Goal: Information Seeking & Learning: Learn about a topic

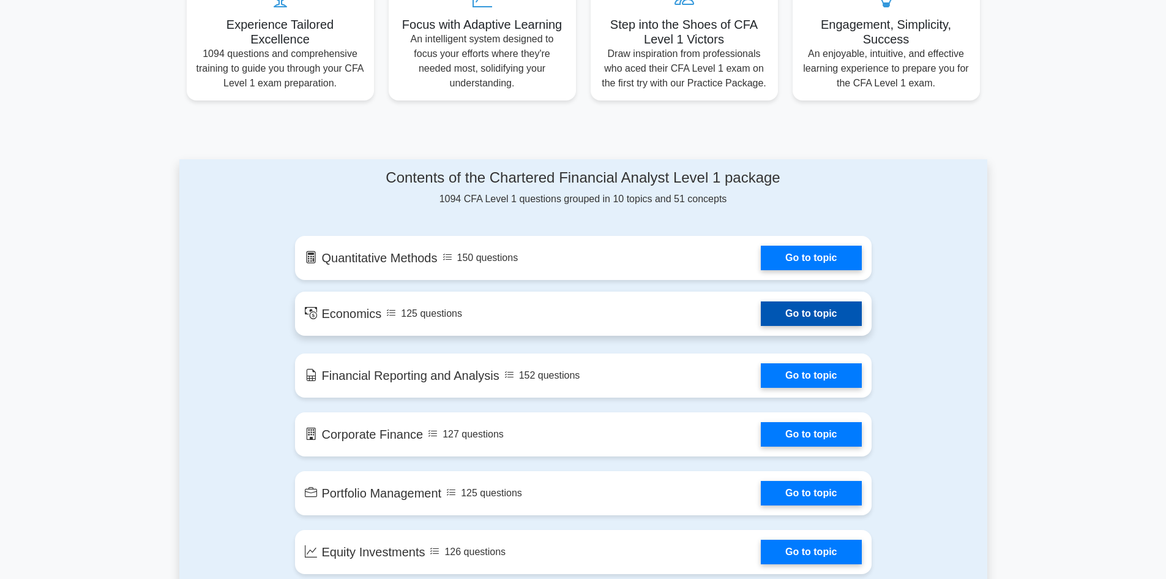
scroll to position [612, 0]
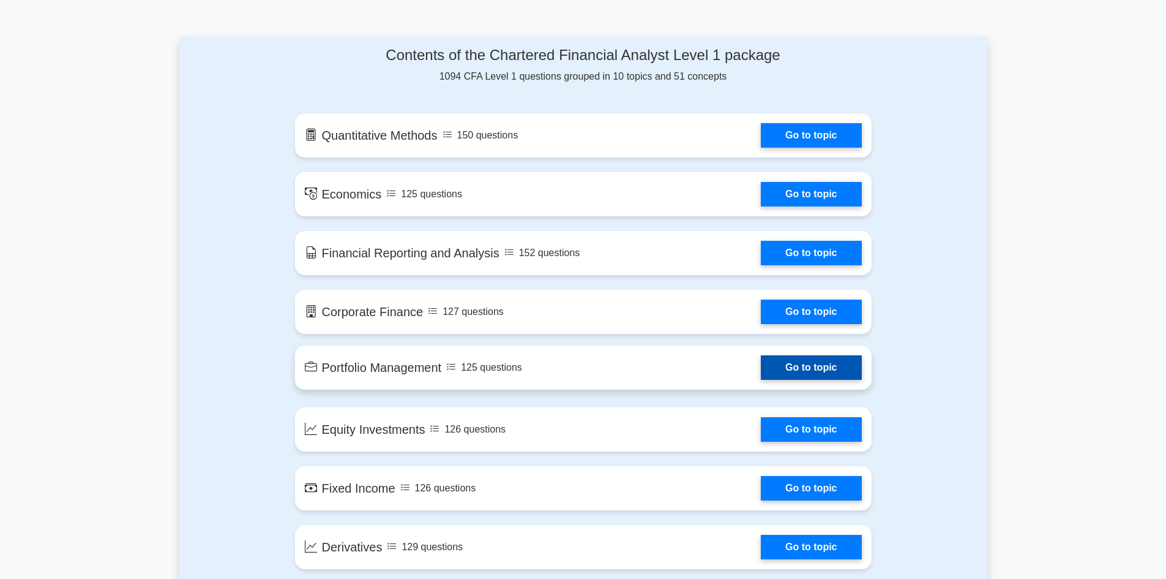
click at [815, 374] on link "Go to topic" at bounding box center [811, 367] width 100 height 24
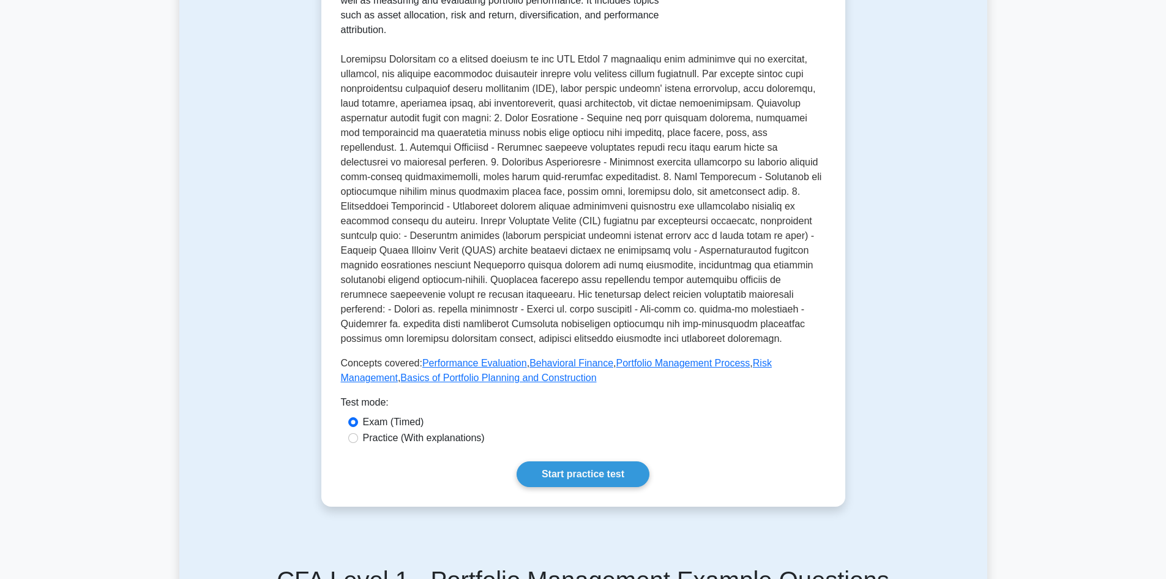
scroll to position [490, 0]
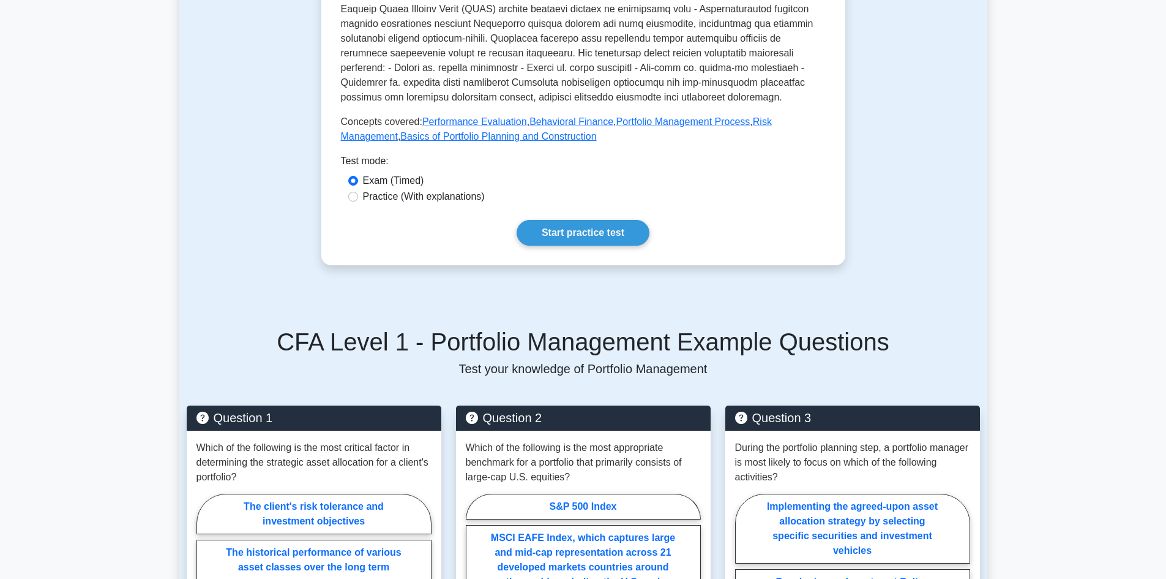
click at [420, 189] on label "Practice (With explanations)" at bounding box center [424, 196] width 122 height 15
click at [358, 192] on input "Practice (With explanations)" at bounding box center [353, 197] width 10 height 10
radio input "true"
click at [579, 220] on link "Start practice test" at bounding box center [583, 233] width 133 height 26
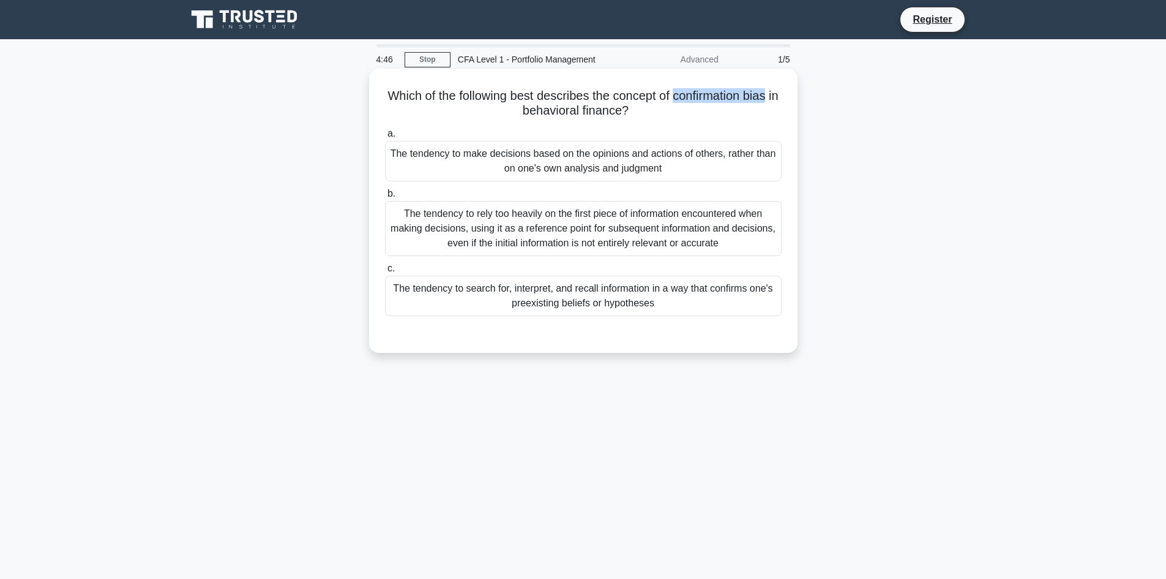
drag, startPoint x: 685, startPoint y: 94, endPoint x: 780, endPoint y: 92, distance: 95.5
click at [780, 92] on h5 "Which of the following best describes the concept of confirmation bias in behav…" at bounding box center [583, 103] width 399 height 31
click at [661, 296] on div "The tendency to search for, interpret, and recall information in a way that con…" at bounding box center [583, 296] width 397 height 40
click at [385, 272] on input "c. The tendency to search for, interpret, and recall information in a way that …" at bounding box center [385, 269] width 0 height 8
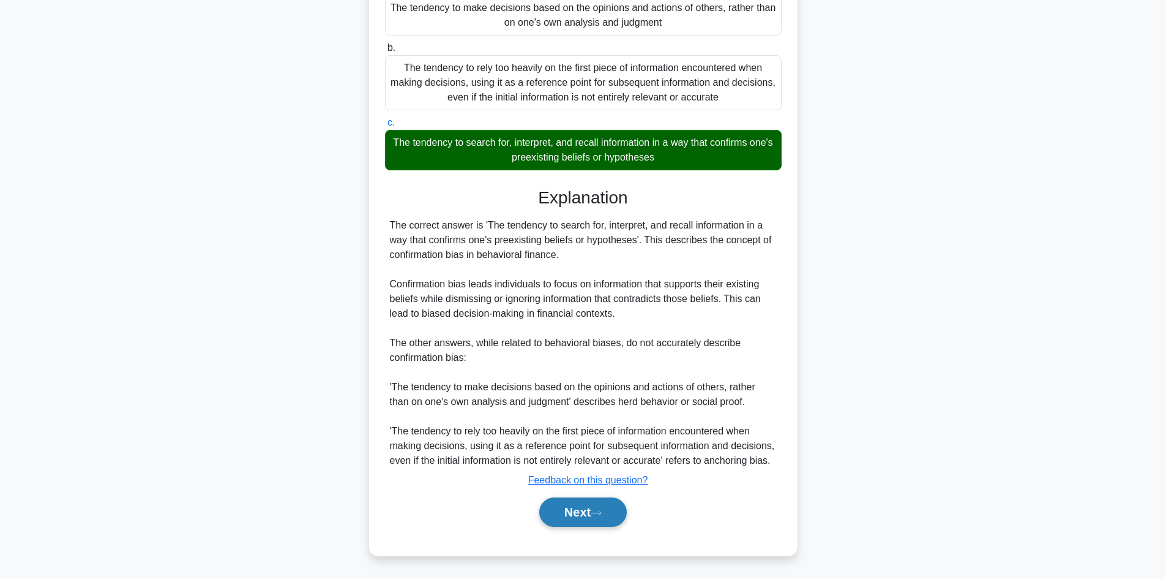
click at [573, 518] on button "Next" at bounding box center [583, 511] width 88 height 29
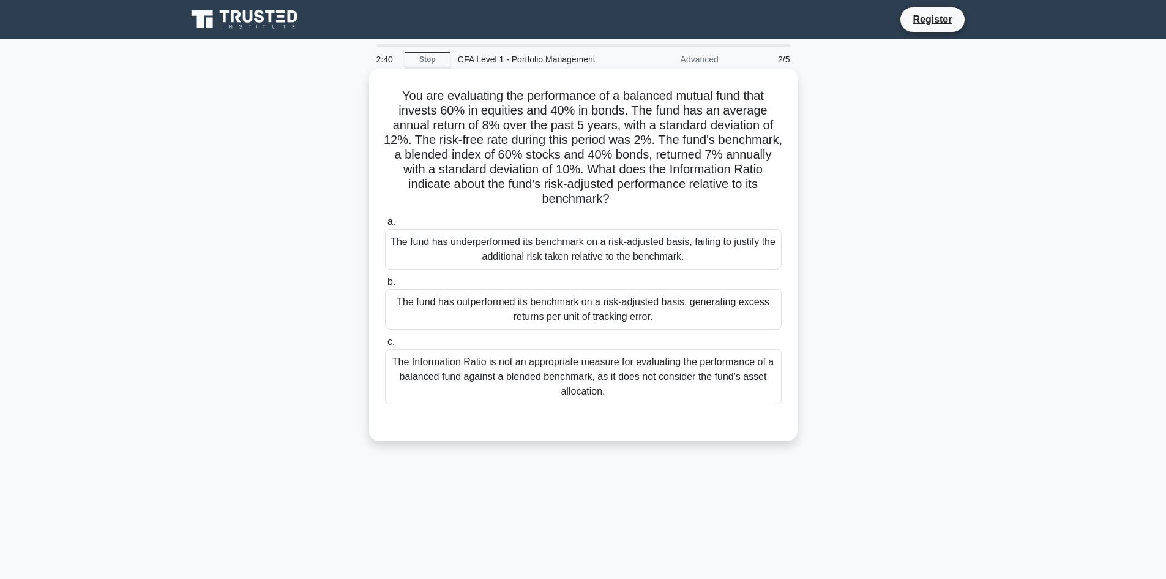
click at [600, 312] on div "The fund has outperformed its benchmark on a risk-adjusted basis, generating ex…" at bounding box center [583, 309] width 397 height 40
click at [385, 286] on input "b. The fund has outperformed its benchmark on a risk-adjusted basis, generating…" at bounding box center [385, 282] width 0 height 8
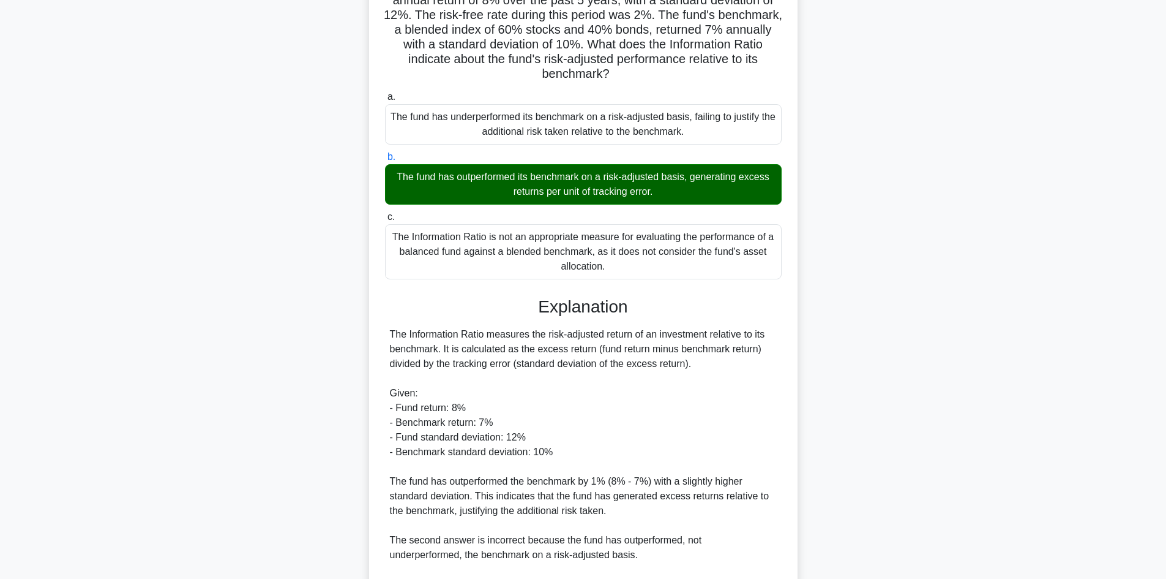
scroll to position [293, 0]
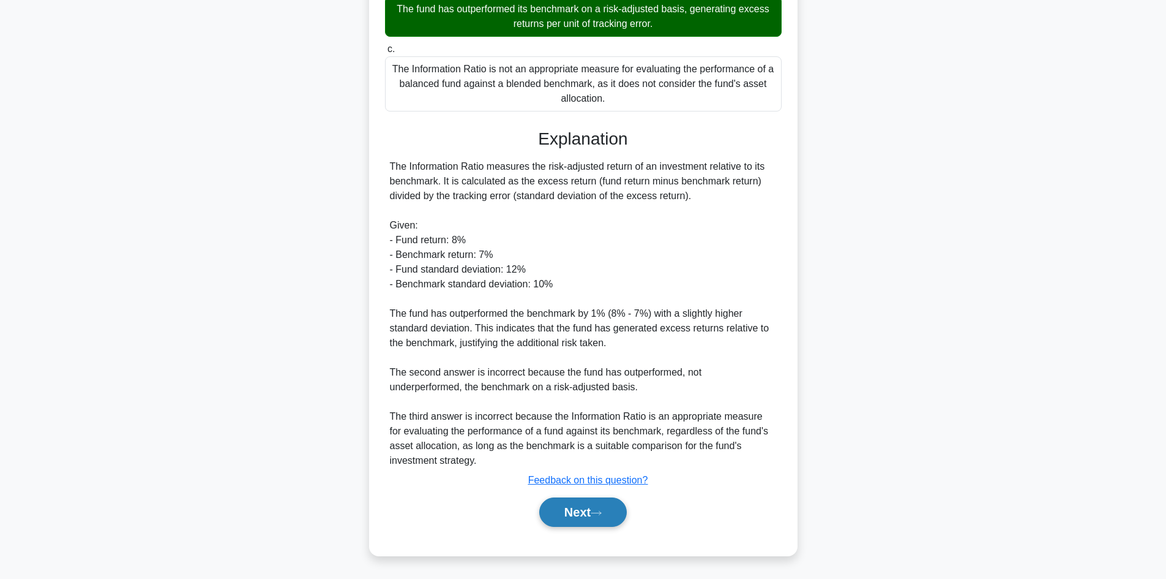
click at [606, 507] on button "Next" at bounding box center [583, 511] width 88 height 29
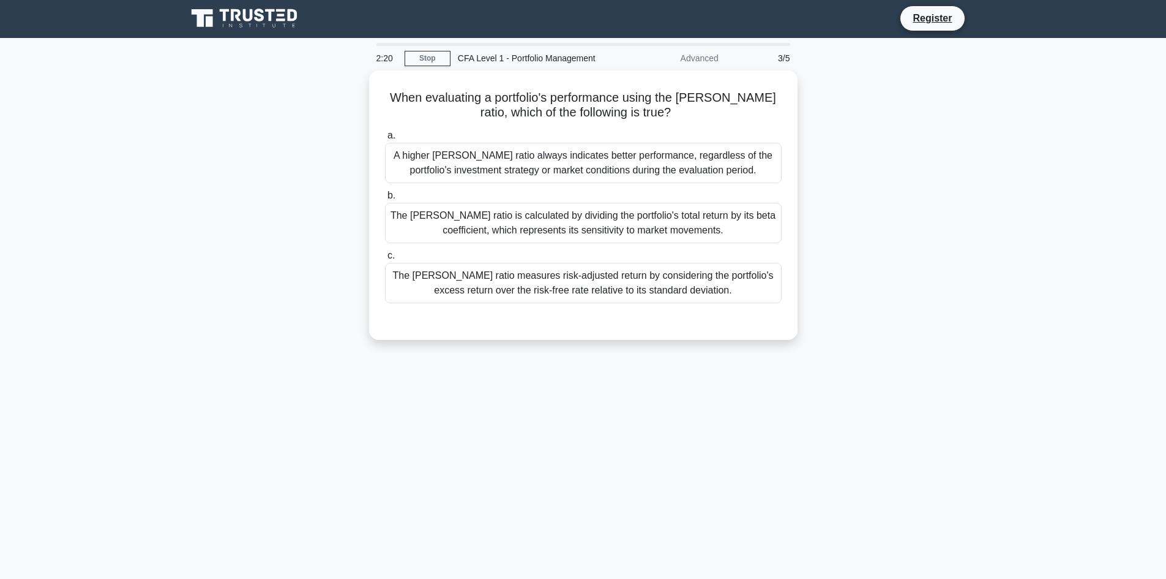
scroll to position [0, 0]
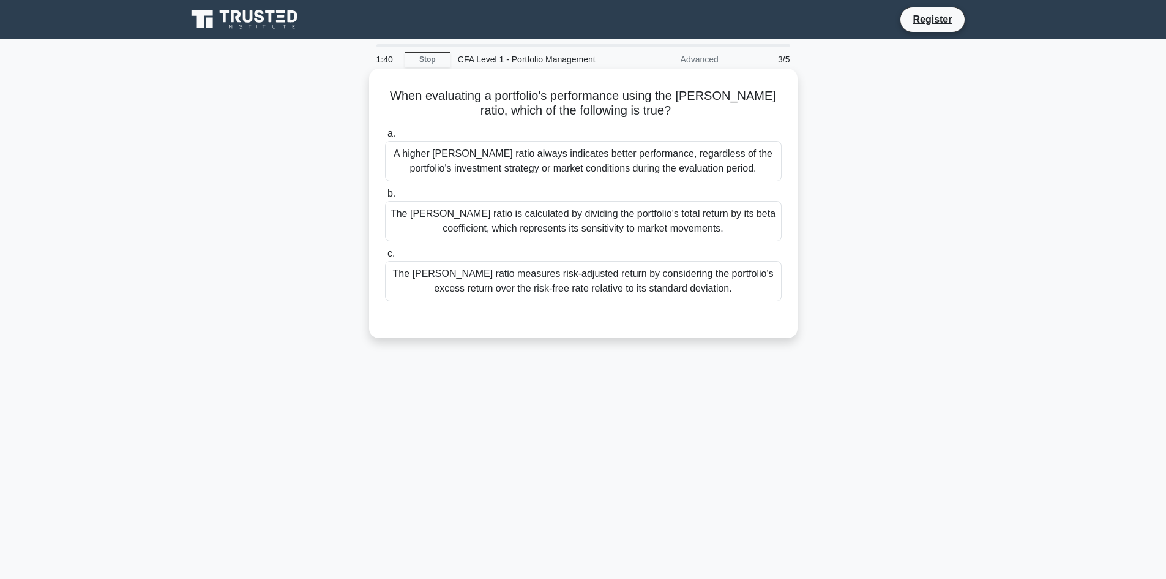
click at [595, 282] on div "The Sharpe ratio measures risk-adjusted return by considering the portfolio's e…" at bounding box center [583, 281] width 397 height 40
click at [385, 258] on input "c. The Sharpe ratio measures risk-adjusted return by considering the portfolio'…" at bounding box center [385, 254] width 0 height 8
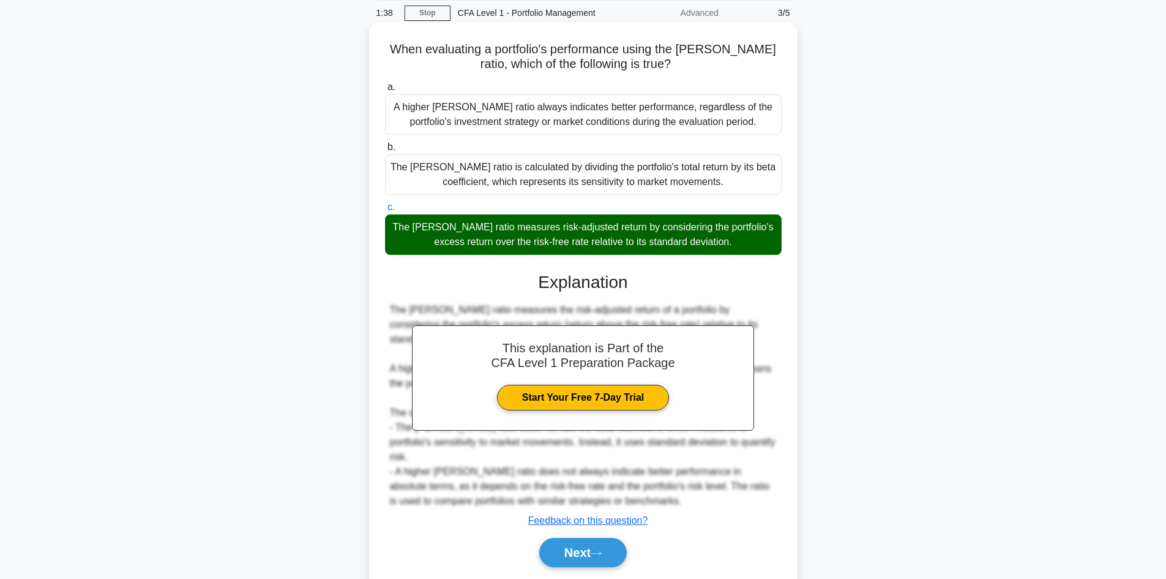
scroll to position [83, 0]
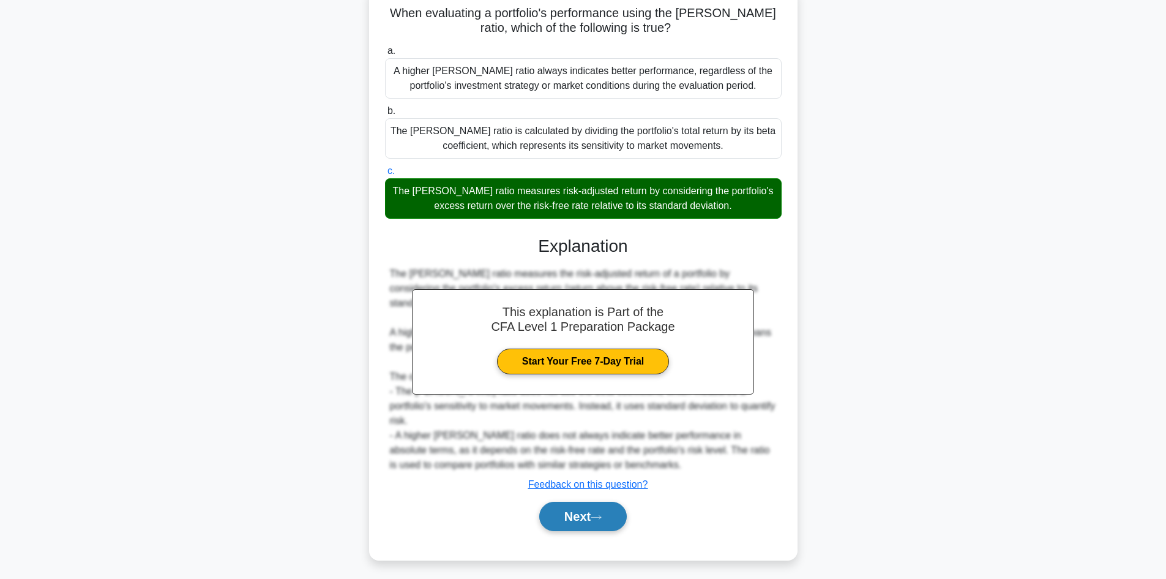
click at [576, 501] on button "Next" at bounding box center [583, 515] width 88 height 29
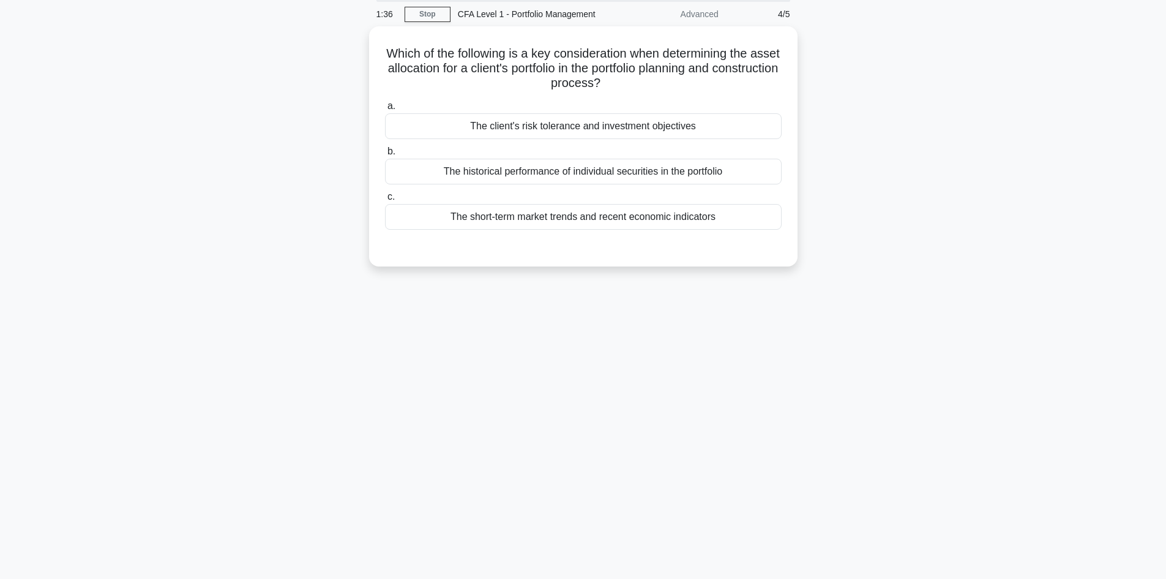
scroll to position [0, 0]
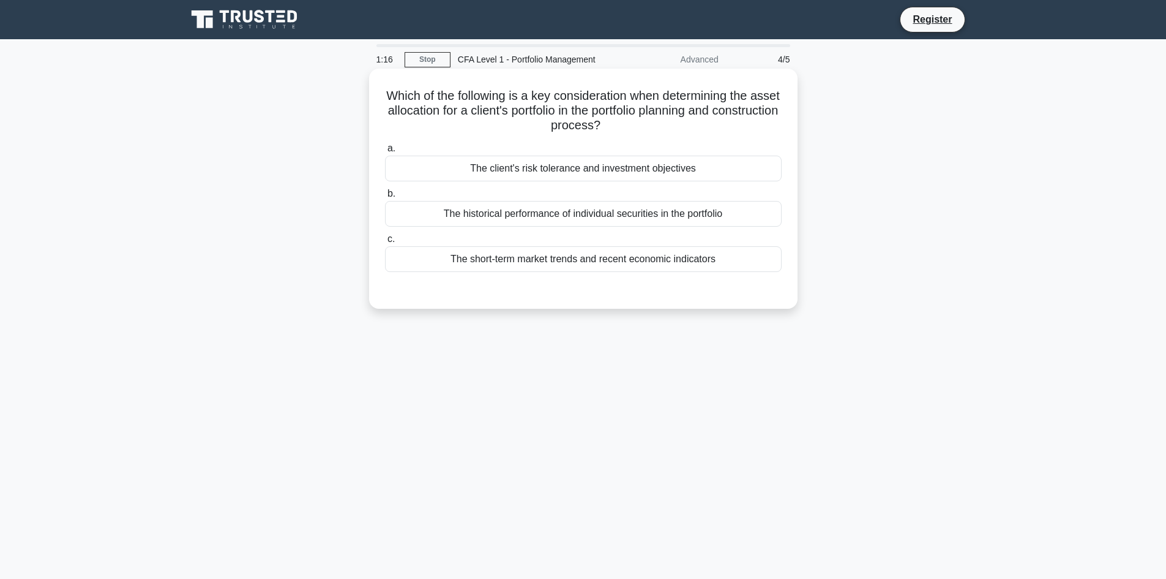
click at [511, 169] on div "The client's risk tolerance and investment objectives" at bounding box center [583, 169] width 397 height 26
click at [385, 152] on input "a. The client's risk tolerance and investment objectives" at bounding box center [385, 149] width 0 height 8
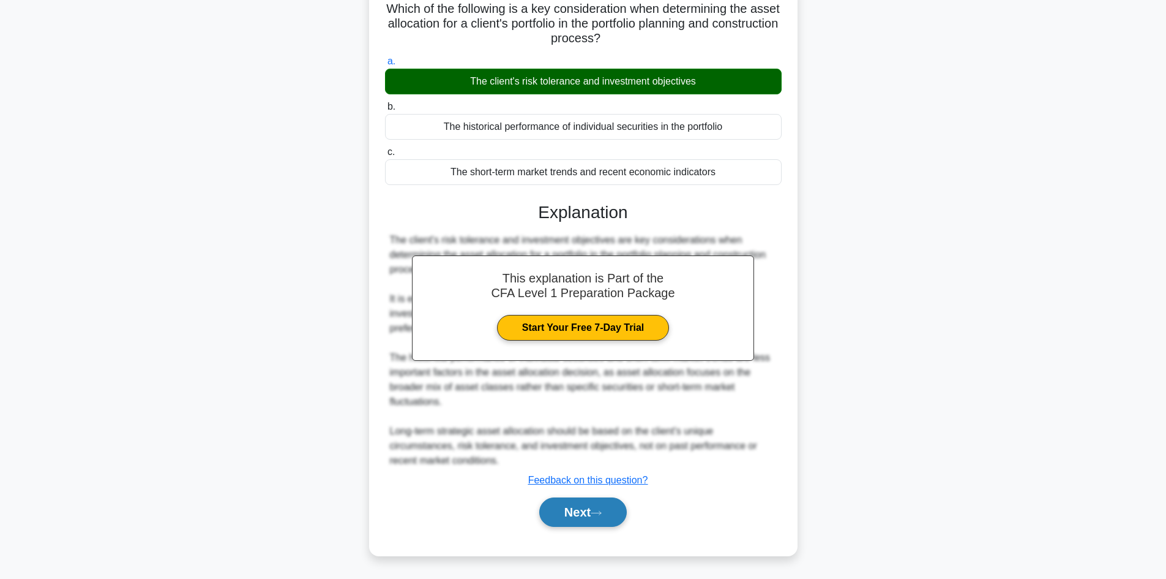
click at [576, 515] on button "Next" at bounding box center [583, 511] width 88 height 29
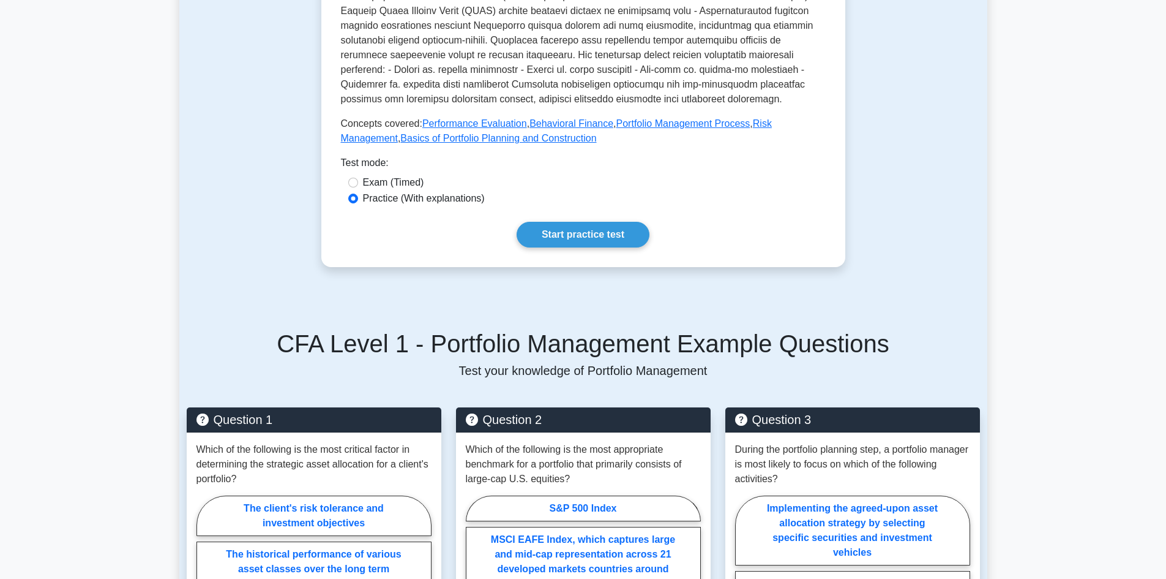
scroll to position [490, 0]
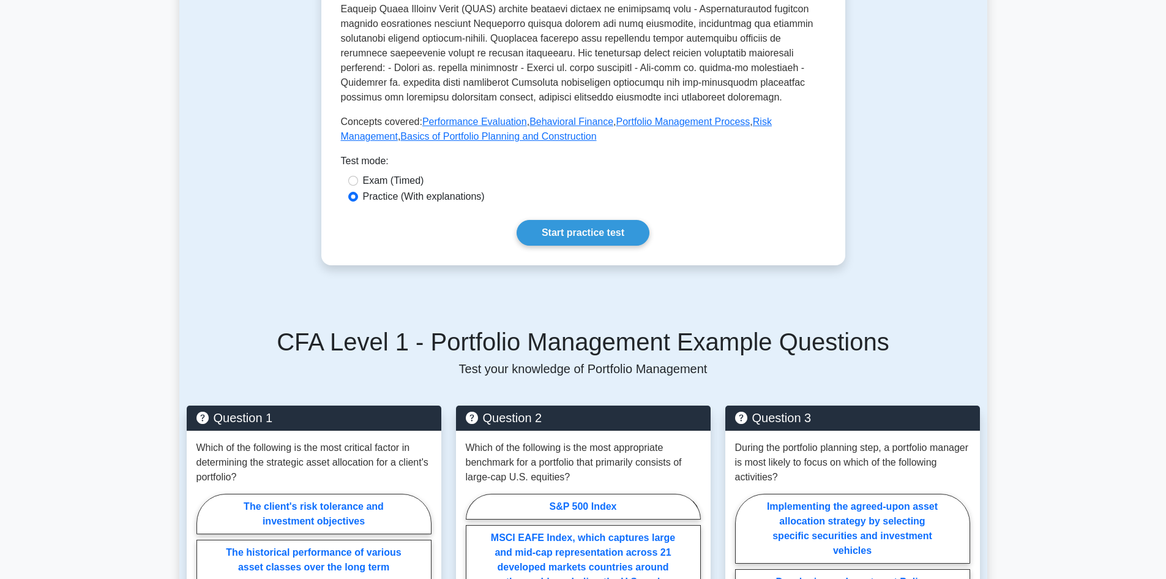
click at [580, 220] on link "Start practice test" at bounding box center [583, 233] width 133 height 26
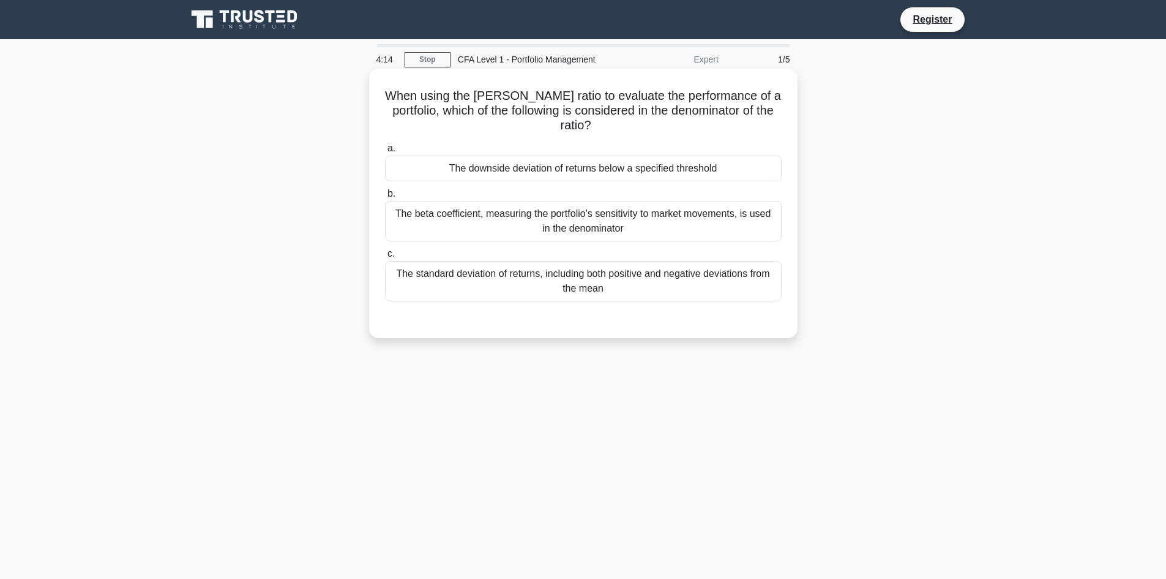
click at [612, 277] on div "The standard deviation of returns, including both positive and negative deviati…" at bounding box center [583, 281] width 397 height 40
click at [385, 258] on input "c. The standard deviation of returns, including both positive and negative devi…" at bounding box center [385, 254] width 0 height 8
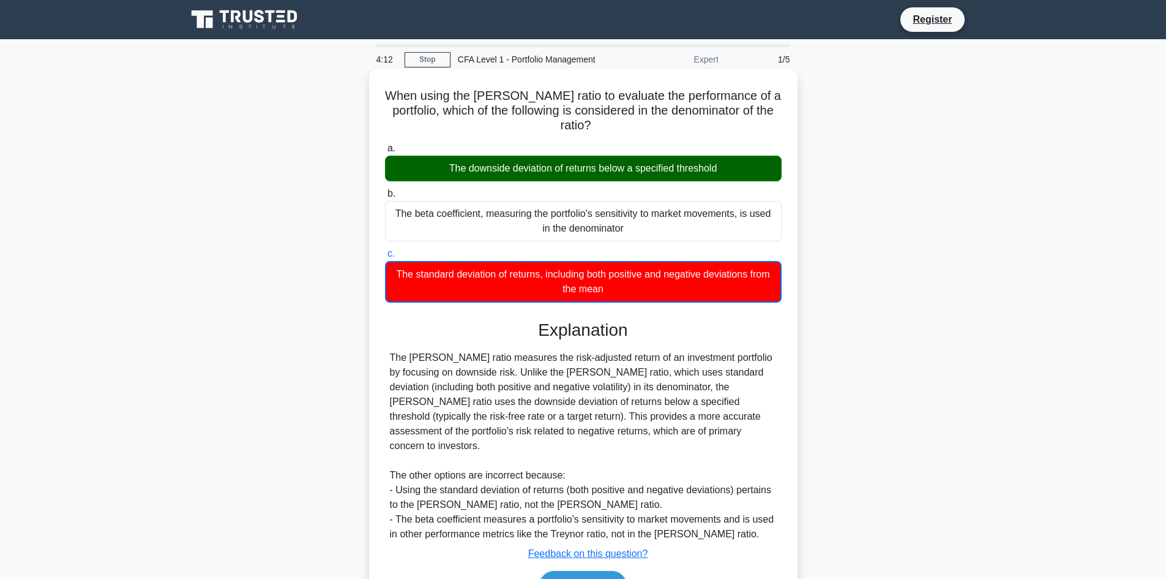
scroll to position [61, 0]
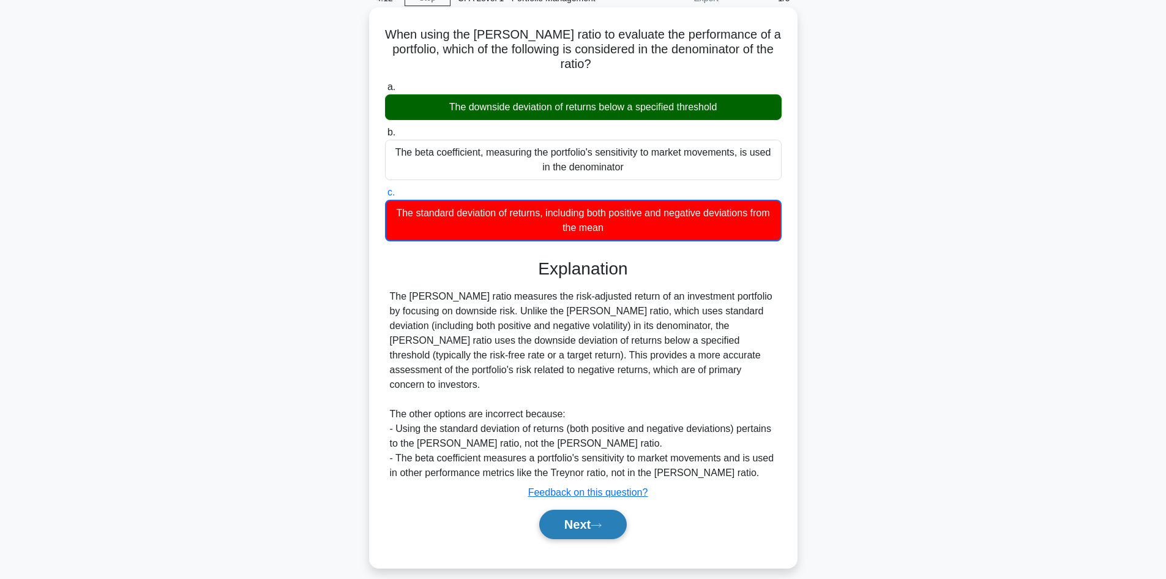
click at [571, 524] on button "Next" at bounding box center [583, 523] width 88 height 29
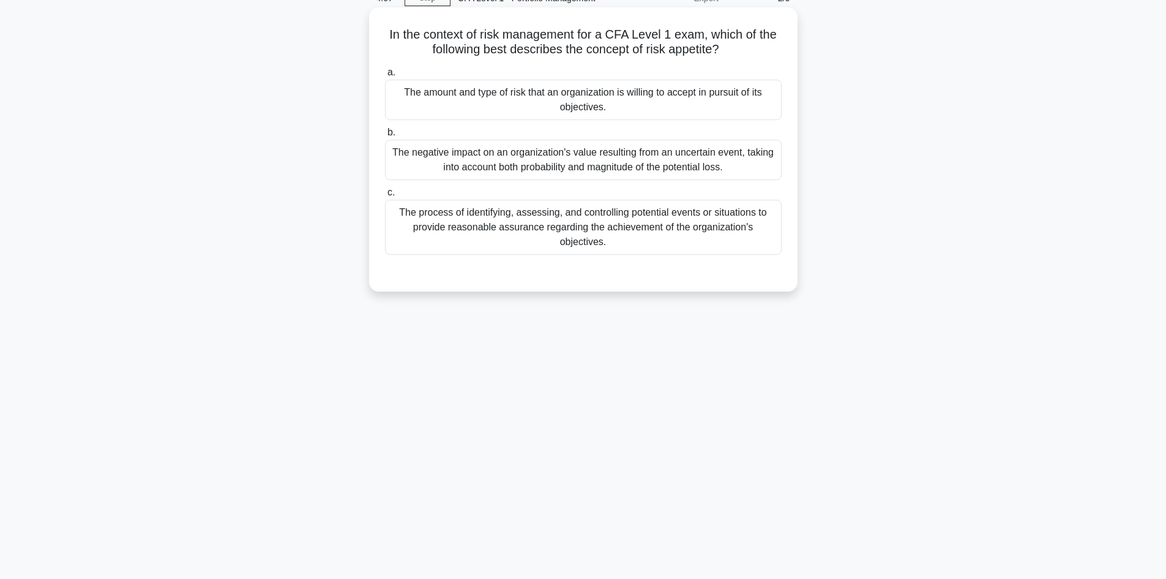
drag, startPoint x: 505, startPoint y: 42, endPoint x: 768, endPoint y: 47, distance: 264.0
click at [768, 47] on h5 "In the context of risk management for a CFA Level 1 exam, which of the followin…" at bounding box center [583, 42] width 399 height 31
click at [765, 50] on h5 "In the context of risk management for a CFA Level 1 exam, which of the followin…" at bounding box center [583, 42] width 399 height 31
drag, startPoint x: 670, startPoint y: 51, endPoint x: 730, endPoint y: 50, distance: 59.4
click at [730, 50] on h5 "In the context of risk management for a CFA Level 1 exam, which of the followin…" at bounding box center [583, 42] width 399 height 31
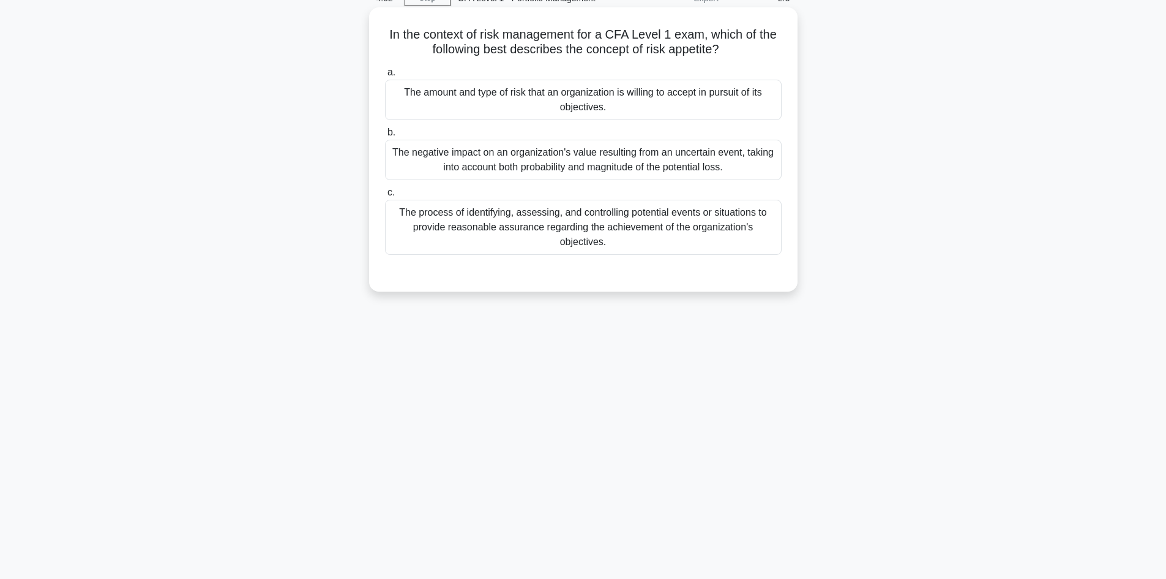
click at [729, 50] on icon ".spinner_0XTQ{transform-origin:center;animation:spinner_y6GP .75s linear infini…" at bounding box center [726, 50] width 15 height 15
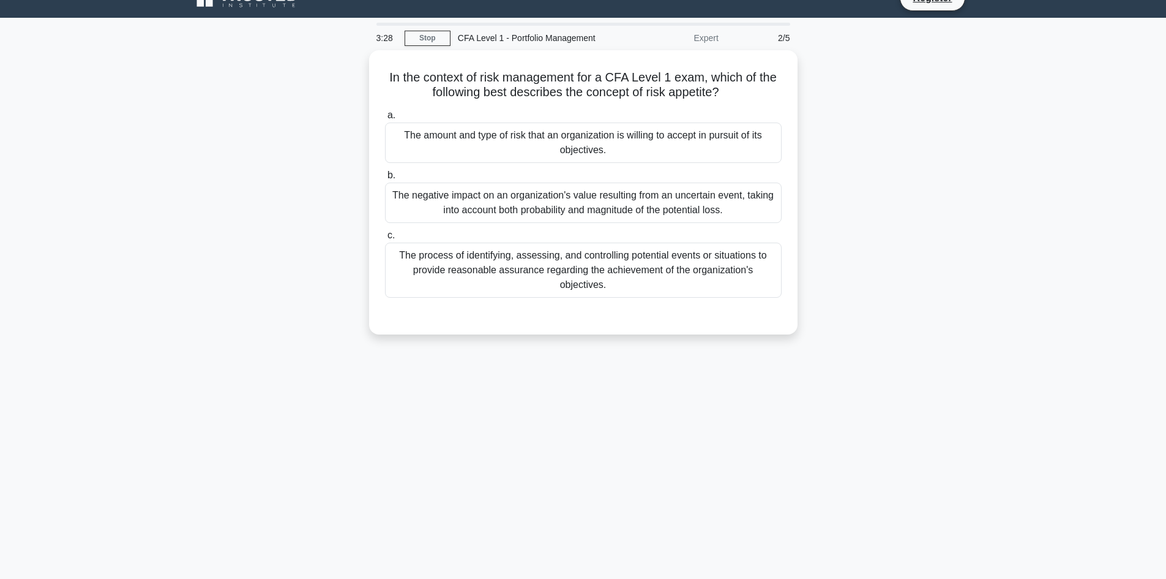
scroll to position [0, 0]
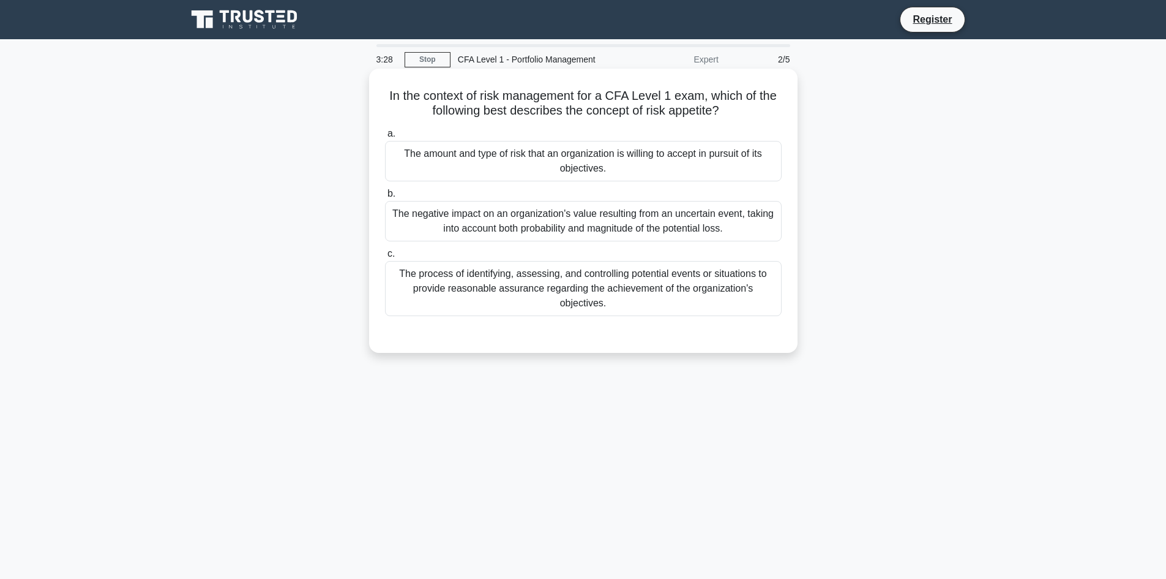
click at [709, 163] on div "The amount and type of risk that an organization is willing to accept in pursui…" at bounding box center [583, 161] width 397 height 40
click at [385, 138] on input "a. The amount and type of risk that an organization is willing to accept in pur…" at bounding box center [385, 134] width 0 height 8
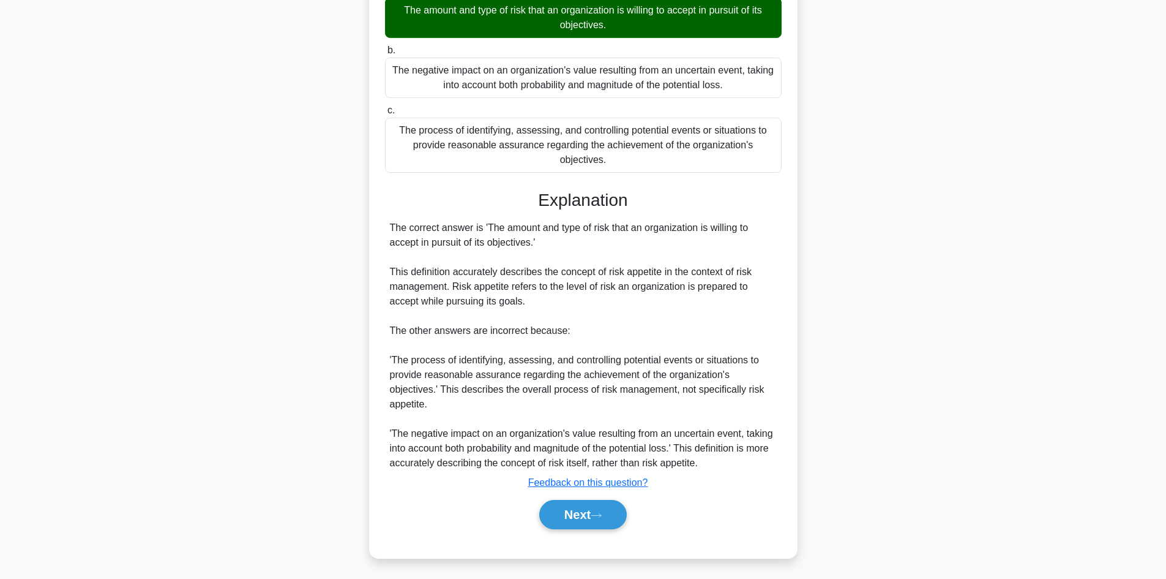
scroll to position [146, 0]
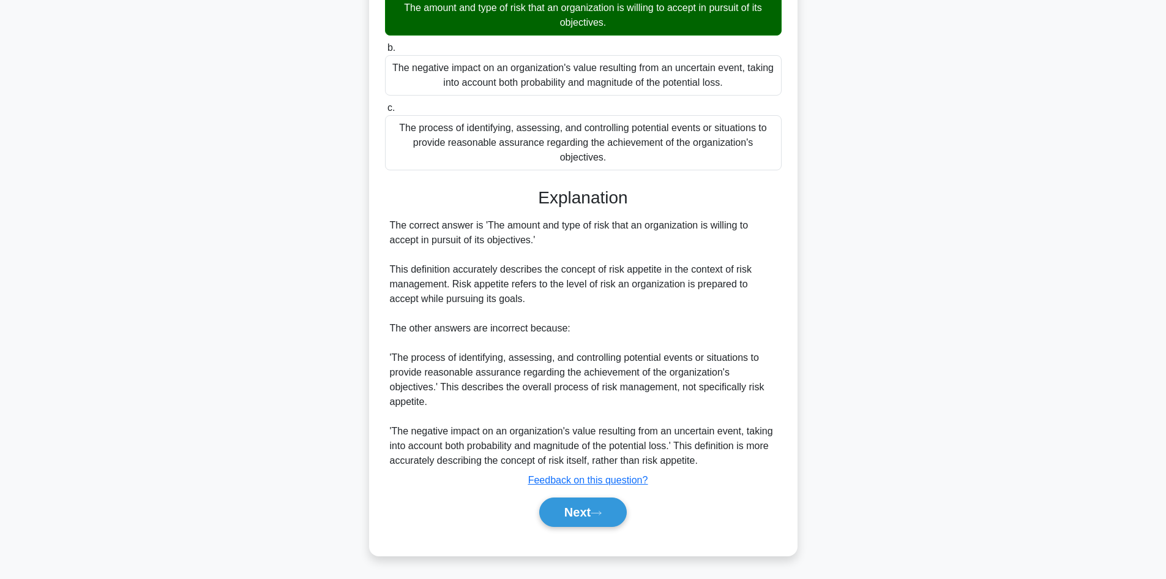
click at [622, 450] on div "The correct answer is 'The amount and type of risk that an organization is will…" at bounding box center [583, 343] width 387 height 250
click at [616, 499] on button "Next" at bounding box center [583, 511] width 88 height 29
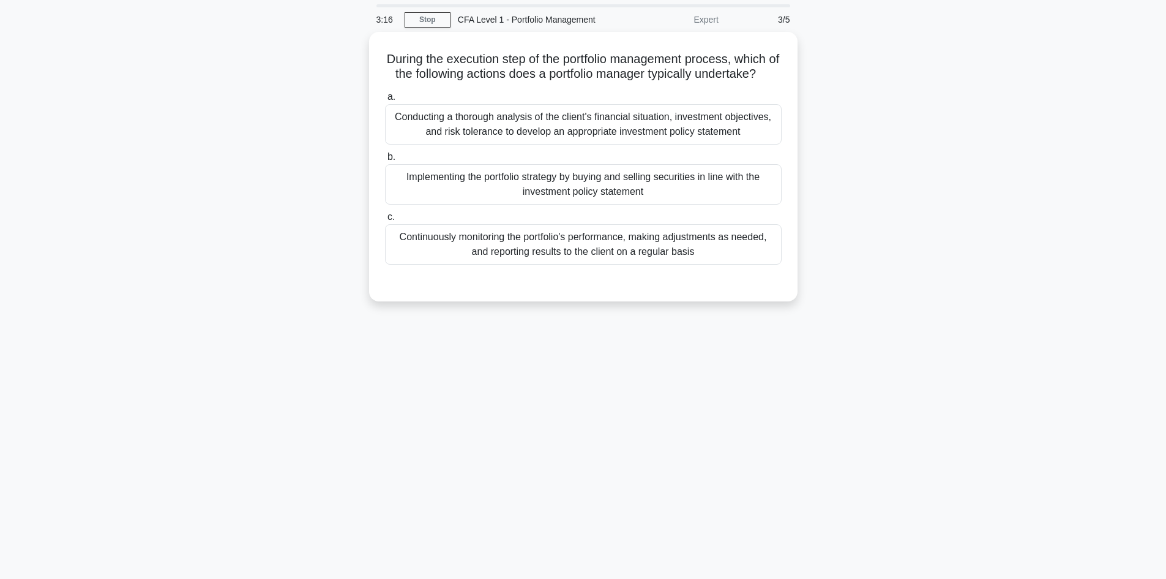
scroll to position [0, 0]
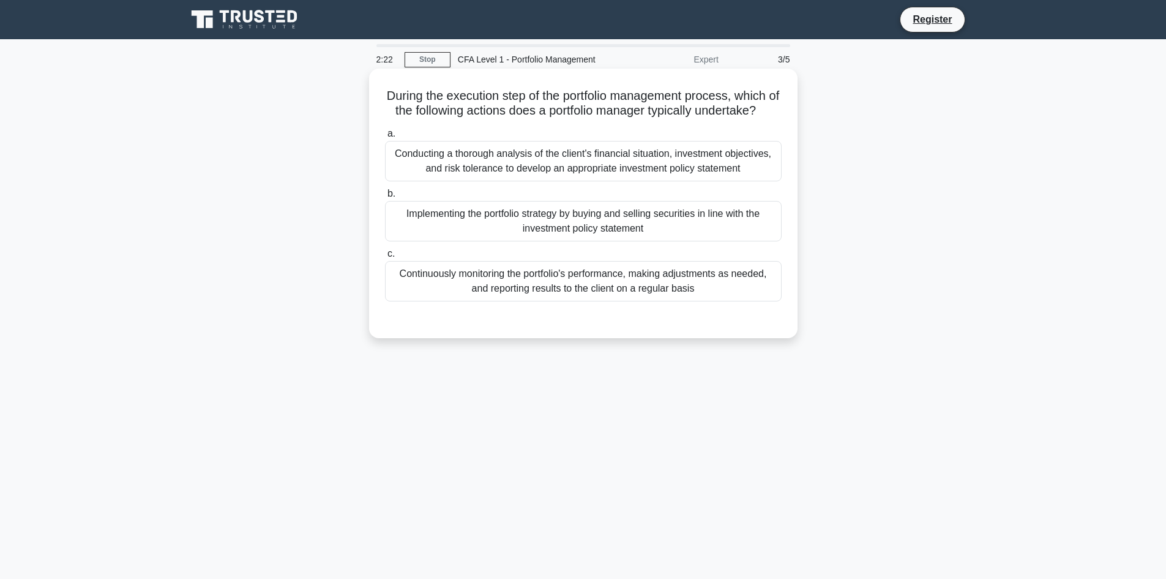
click at [535, 181] on div "Conducting a thorough analysis of the client's financial situation, investment …" at bounding box center [583, 161] width 397 height 40
click at [385, 138] on input "a. Conducting a thorough analysis of the client's financial situation, investme…" at bounding box center [385, 134] width 0 height 8
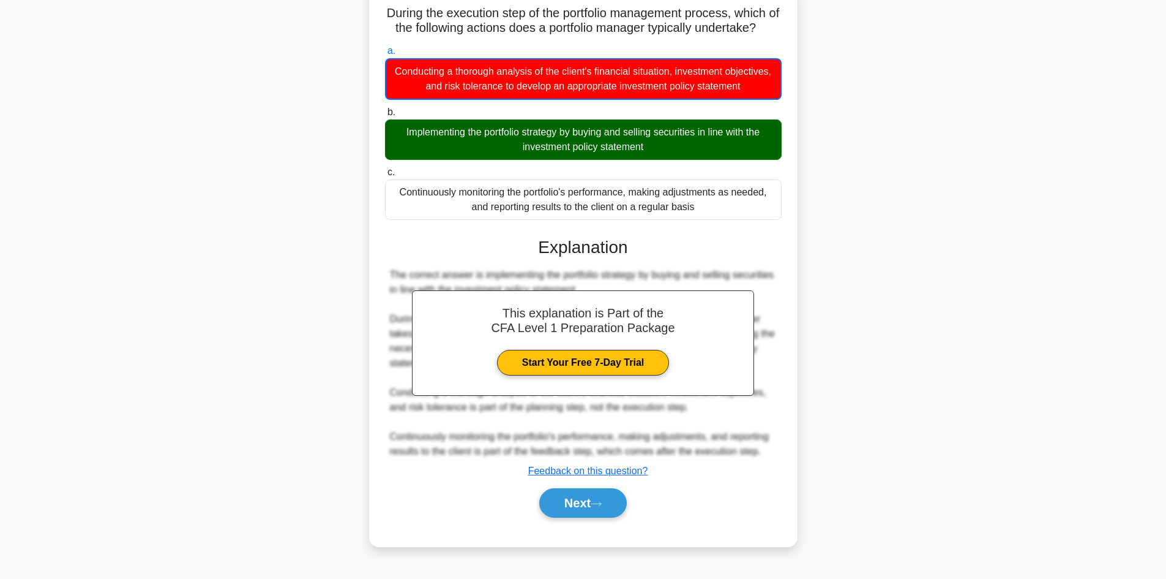
scroll to position [89, 0]
click at [584, 508] on button "Next" at bounding box center [583, 502] width 88 height 29
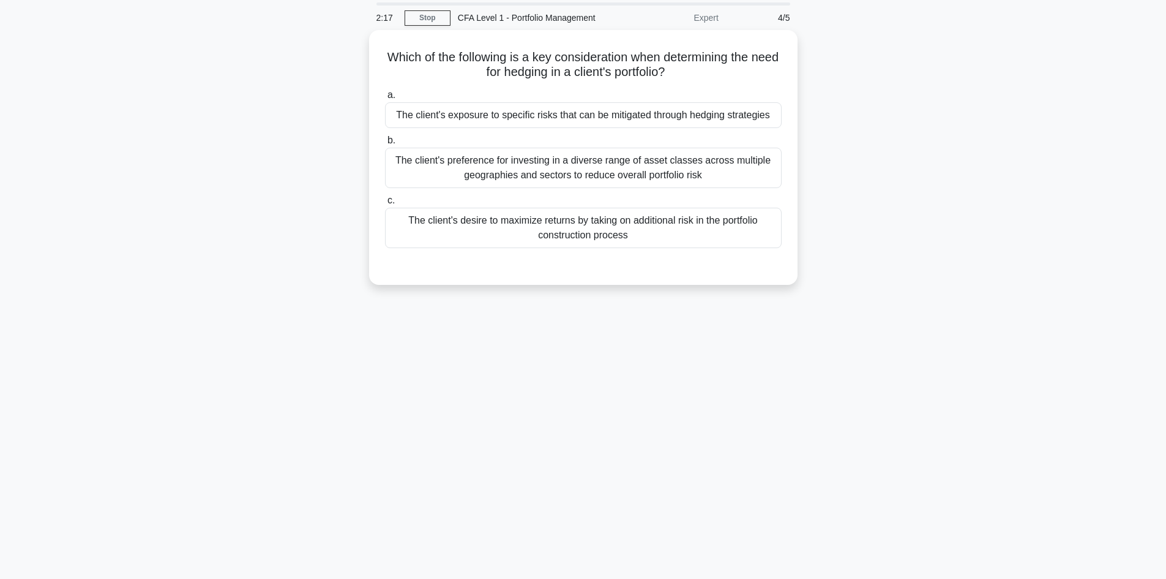
scroll to position [0, 0]
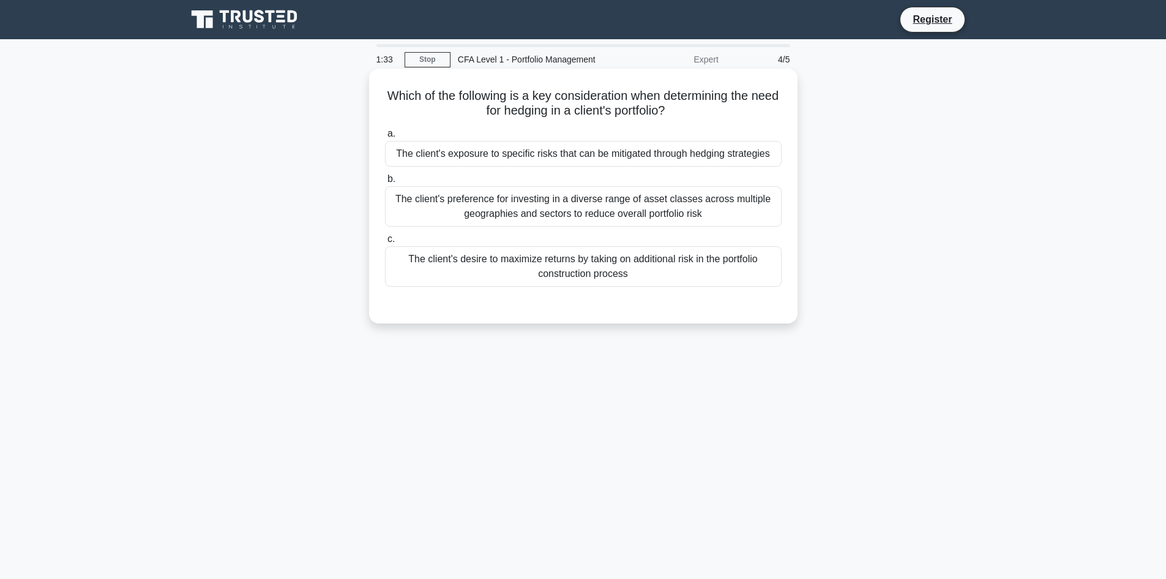
click at [664, 162] on div "The client's exposure to specific risks that can be mitigated through hedging s…" at bounding box center [583, 154] width 397 height 26
click at [685, 155] on div "The client's exposure to specific risks that can be mitigated through hedging s…" at bounding box center [583, 154] width 397 height 26
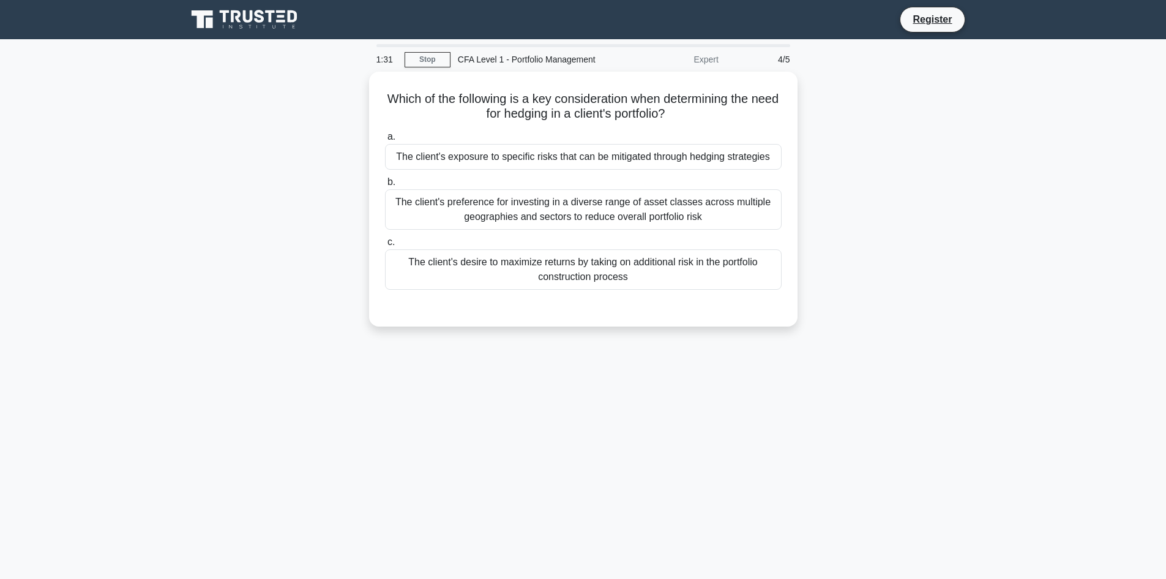
click at [859, 191] on div "Which of the following is a key consideration when determining the need for hed…" at bounding box center [583, 206] width 808 height 269
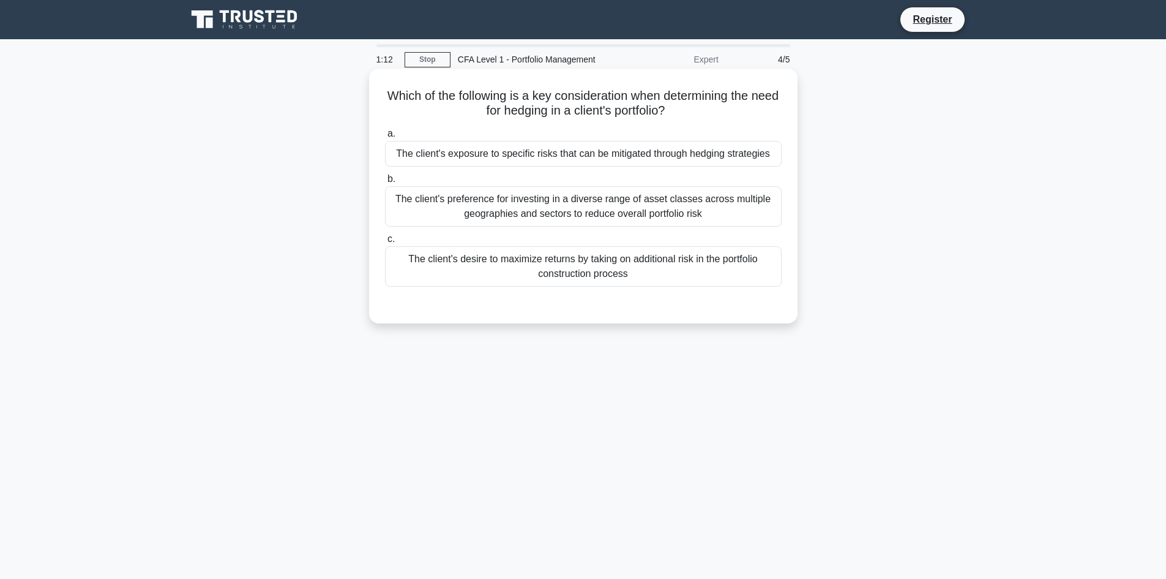
click at [673, 156] on div "The client's exposure to specific risks that can be mitigated through hedging s…" at bounding box center [583, 154] width 397 height 26
click at [385, 138] on input "a. The client's exposure to specific risks that can be mitigated through hedgin…" at bounding box center [385, 134] width 0 height 8
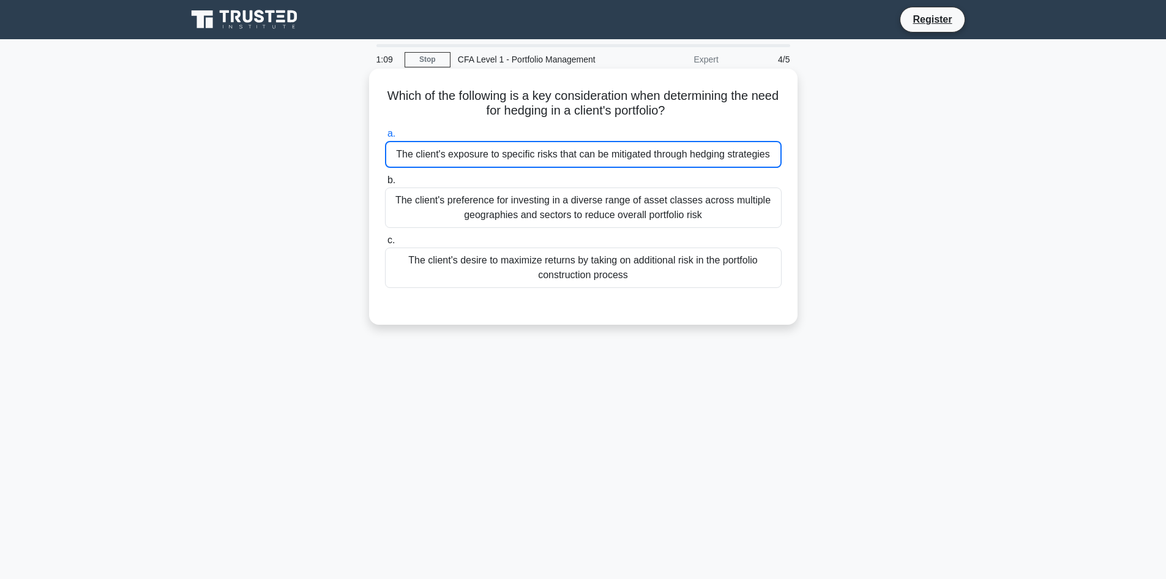
click at [678, 150] on div "The client's exposure to specific risks that can be mitigated through hedging s…" at bounding box center [583, 154] width 397 height 27
click at [385, 138] on input "a. The client's exposure to specific risks that can be mitigated through hedgin…" at bounding box center [385, 134] width 0 height 8
click at [716, 157] on div "The client's exposure to specific risks that can be mitigated through hedging s…" at bounding box center [583, 154] width 397 height 27
click at [385, 138] on input "a. The client's exposure to specific risks that can be mitigated through hedgin…" at bounding box center [385, 134] width 0 height 8
click at [716, 157] on div "The client's exposure to specific risks that can be mitigated through hedging s…" at bounding box center [583, 154] width 397 height 27
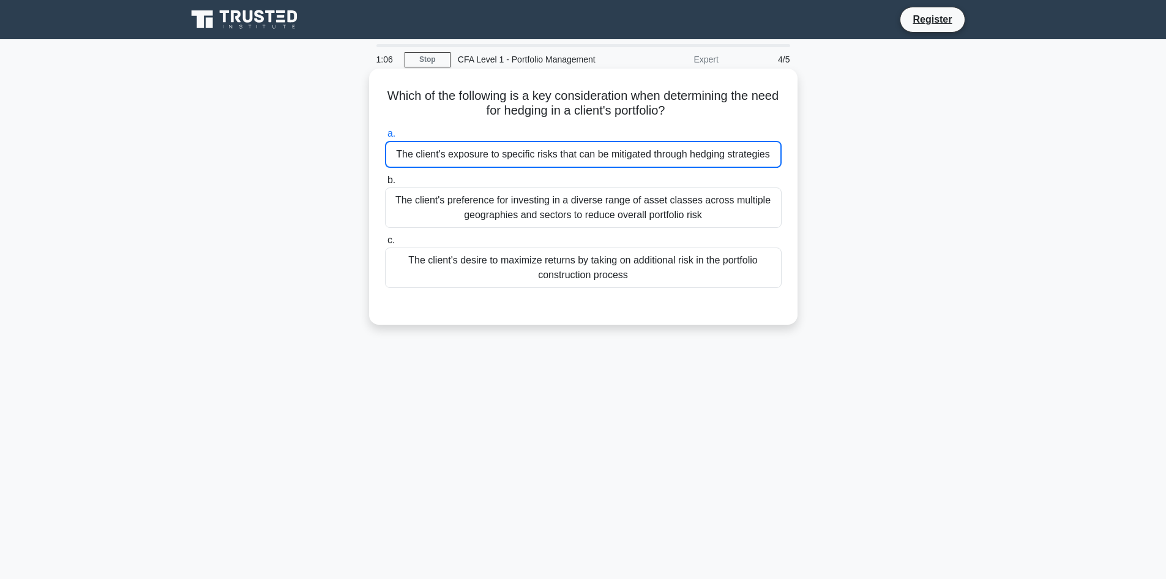
click at [385, 138] on input "a. The client's exposure to specific risks that can be mitigated through hedgin…" at bounding box center [385, 134] width 0 height 8
click at [716, 157] on div "The client's exposure to specific risks that can be mitigated through hedging s…" at bounding box center [583, 154] width 397 height 27
click at [385, 138] on input "a. The client's exposure to specific risks that can be mitigated through hedgin…" at bounding box center [385, 134] width 0 height 8
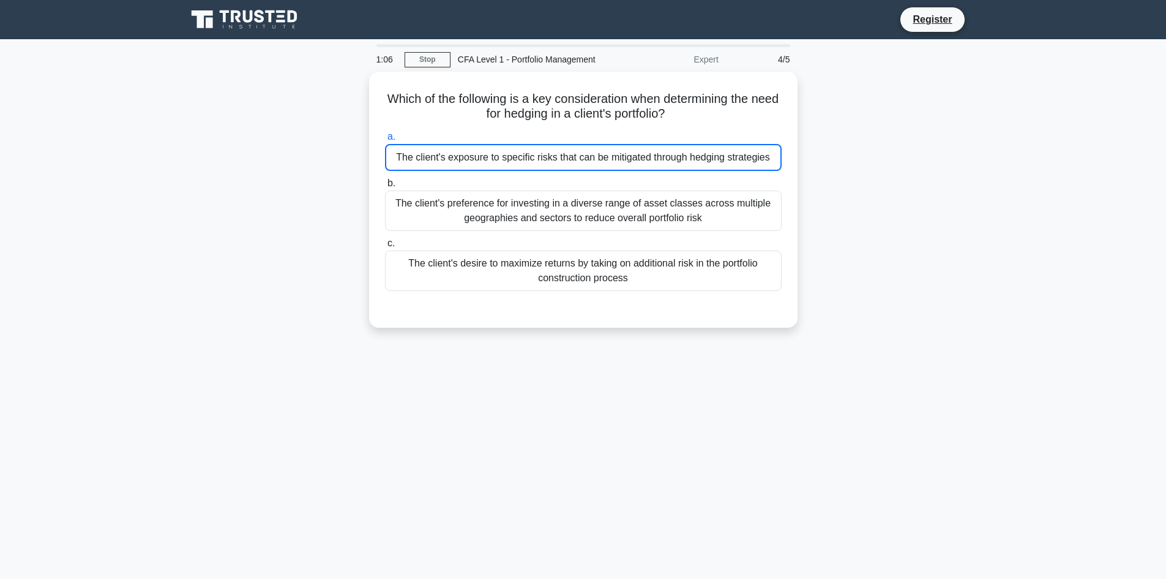
click at [833, 179] on div "Which of the following is a key consideration when determining the need for hed…" at bounding box center [583, 207] width 808 height 271
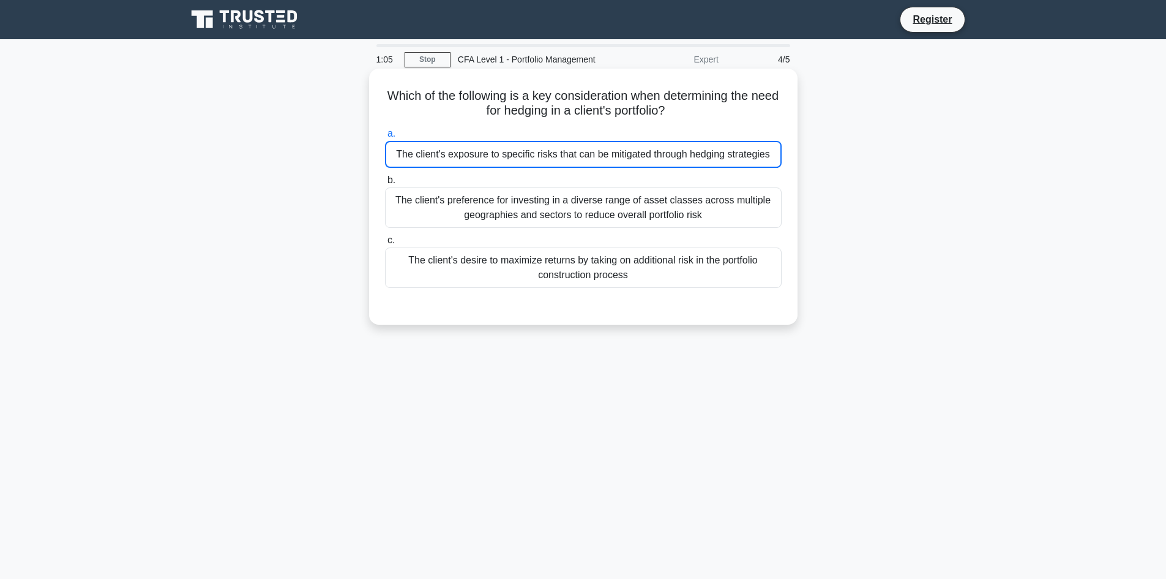
click at [709, 254] on div "The client's desire to maximize returns by taking on additional risk in the por…" at bounding box center [583, 267] width 397 height 40
click at [385, 244] on input "c. The client's desire to maximize returns by taking on additional risk in the …" at bounding box center [385, 240] width 0 height 8
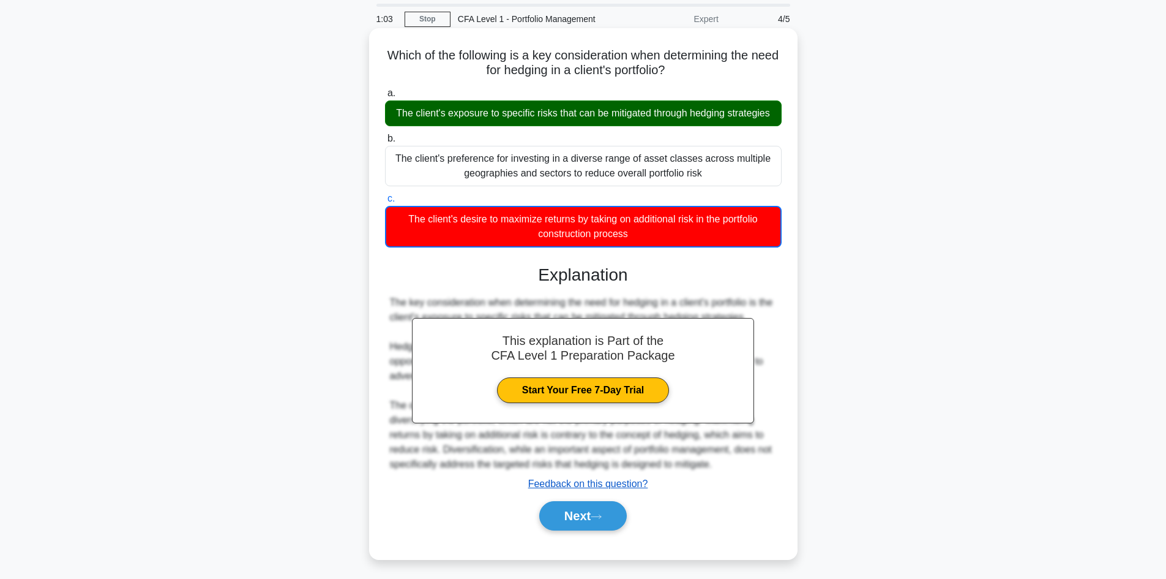
scroll to position [83, 0]
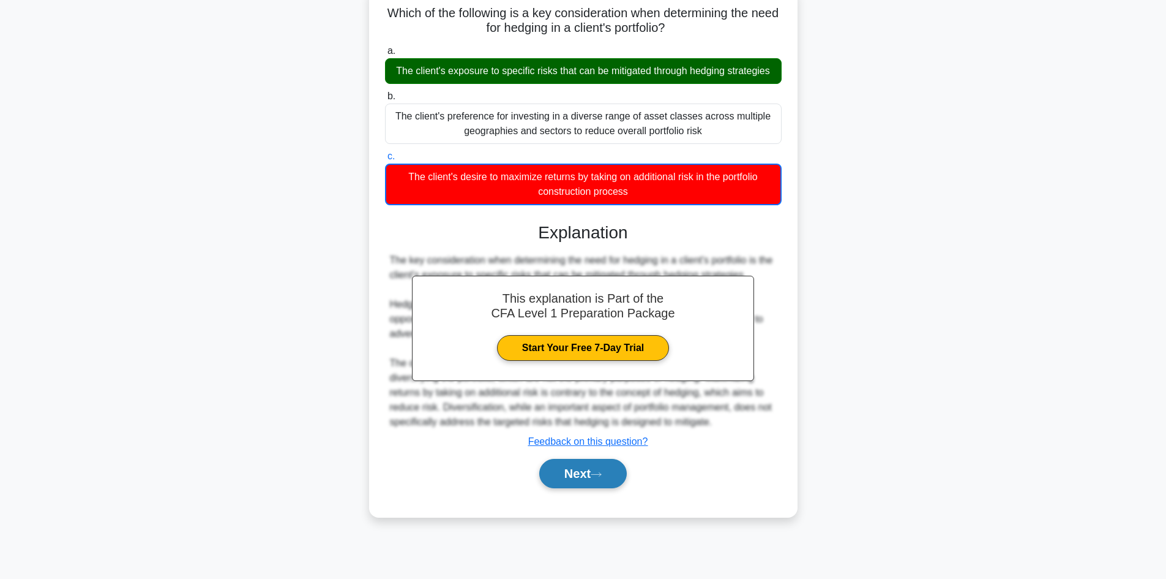
click at [608, 469] on button "Next" at bounding box center [583, 473] width 88 height 29
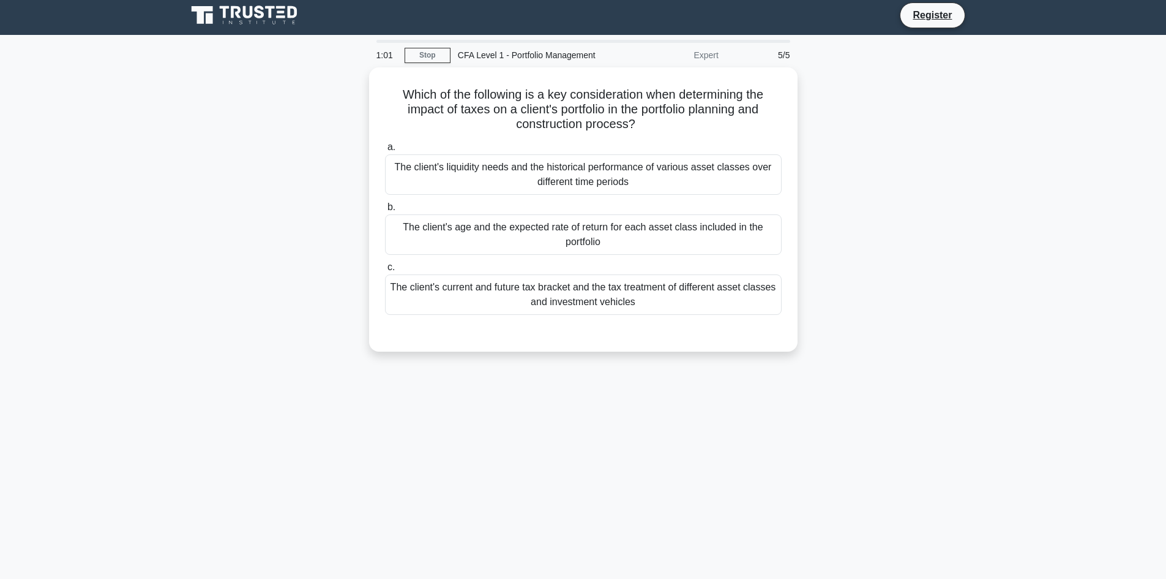
scroll to position [0, 0]
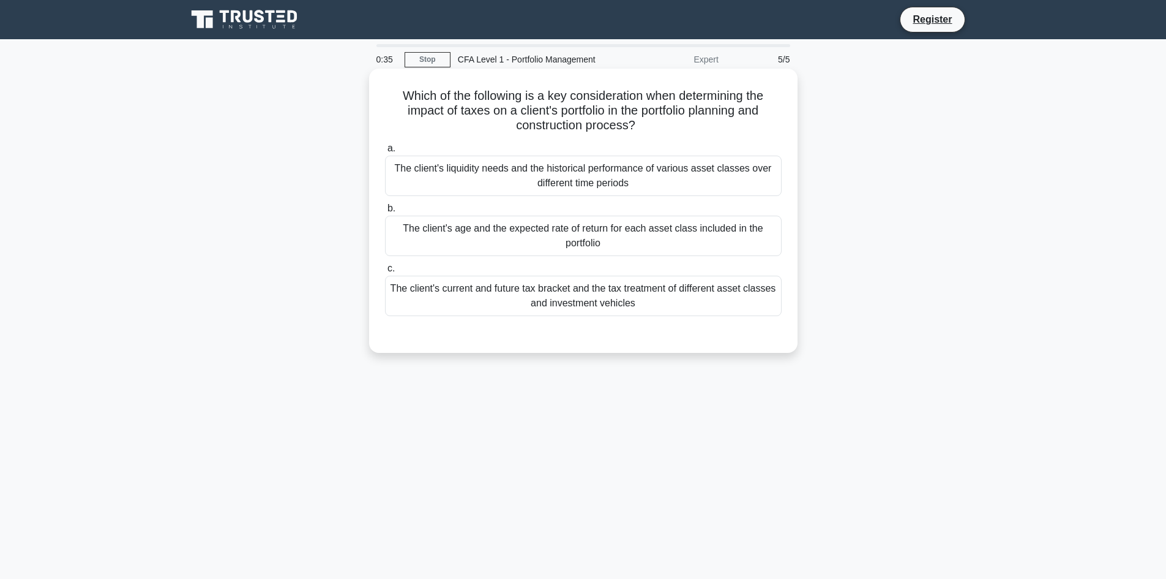
drag, startPoint x: 569, startPoint y: 311, endPoint x: 552, endPoint y: 312, distance: 17.8
click at [558, 312] on div "The client's current and future tax bracket and the tax treatment of different …" at bounding box center [583, 296] width 397 height 40
click at [544, 298] on div "The client's current and future tax bracket and the tax treatment of different …" at bounding box center [583, 296] width 397 height 40
click at [385, 272] on input "c. The client's current and future tax bracket and the tax treatment of differe…" at bounding box center [385, 269] width 0 height 8
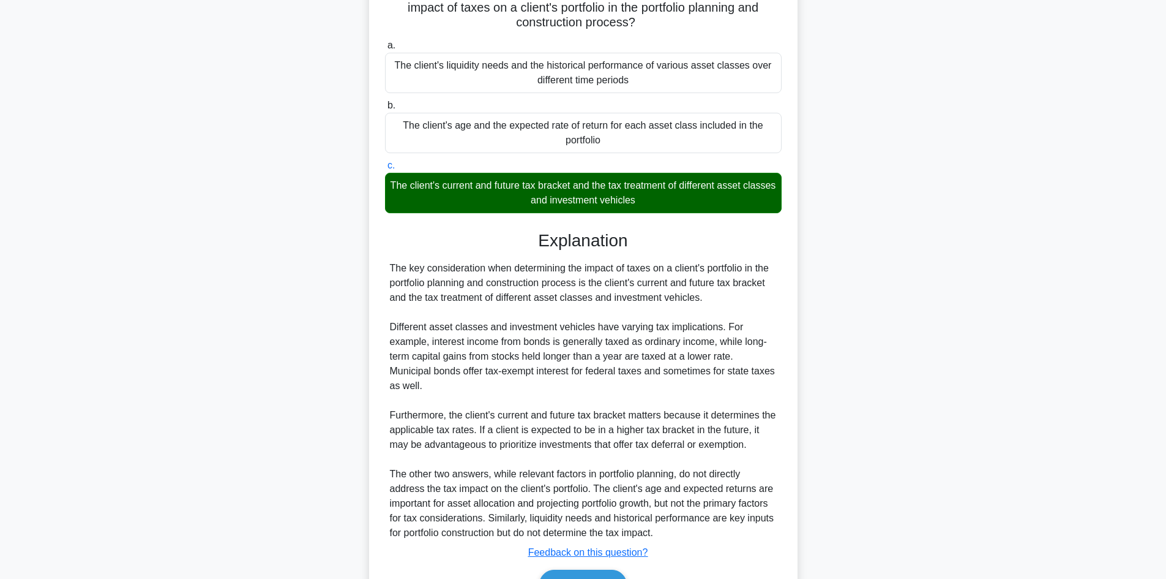
scroll to position [161, 0]
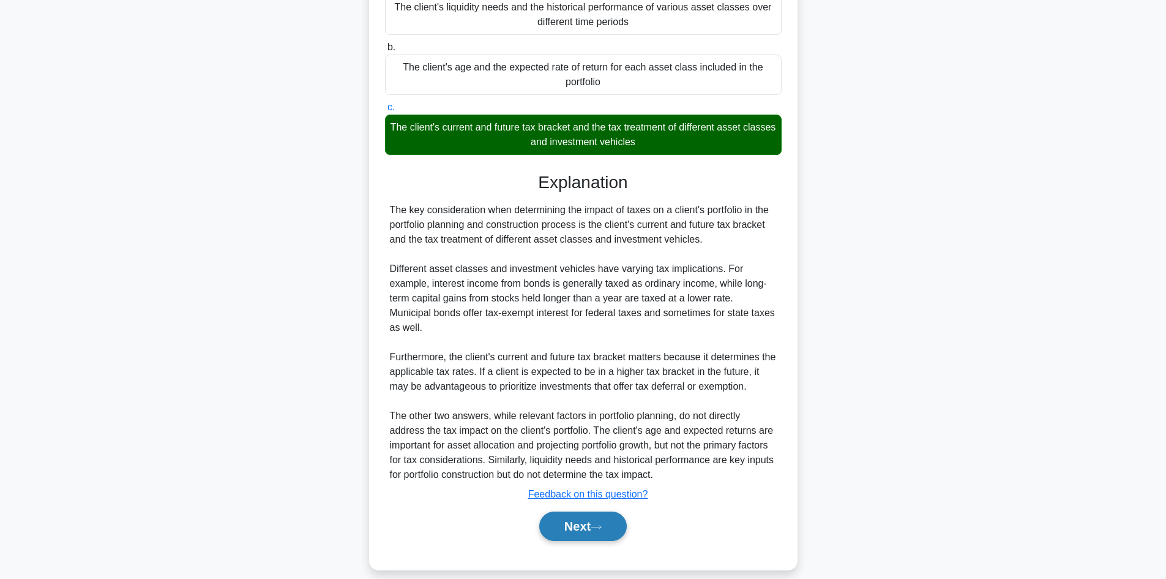
click at [588, 515] on button "Next" at bounding box center [583, 525] width 88 height 29
